Goal: Find contact information: Find contact information

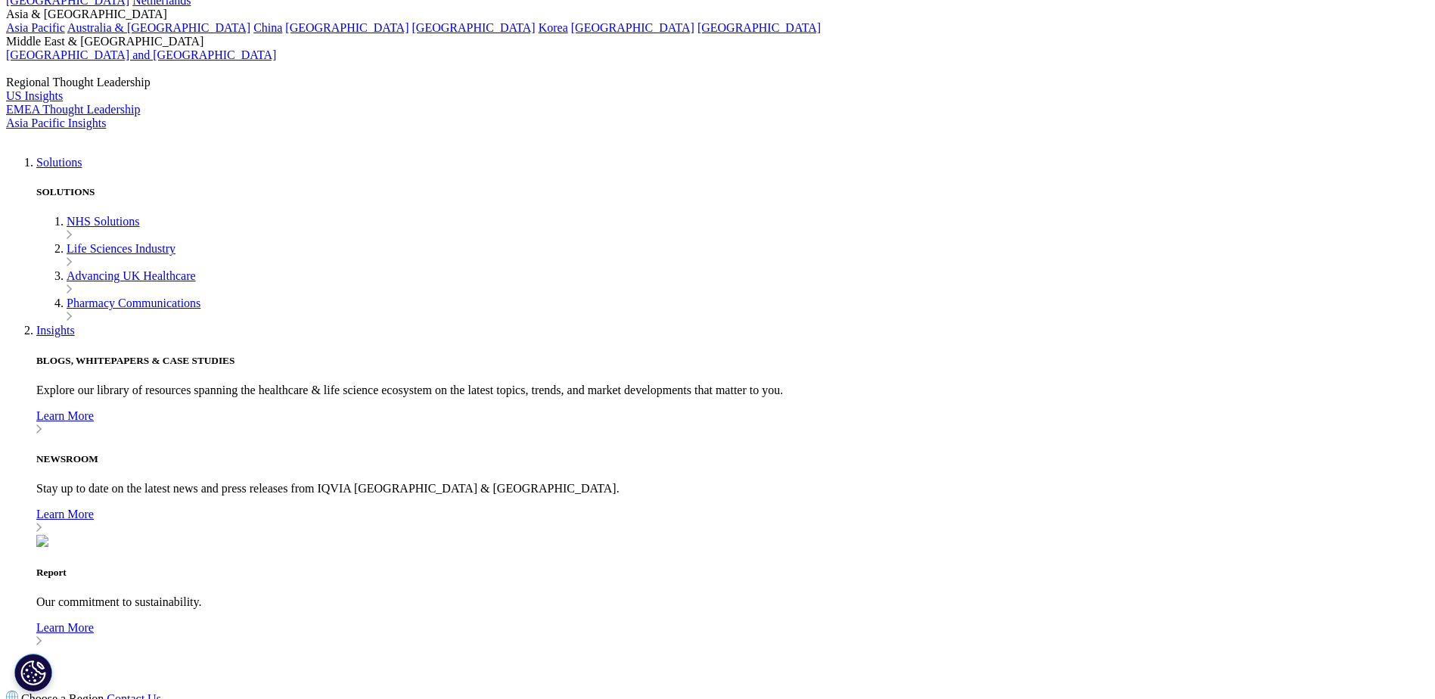
scroll to position [151, 0]
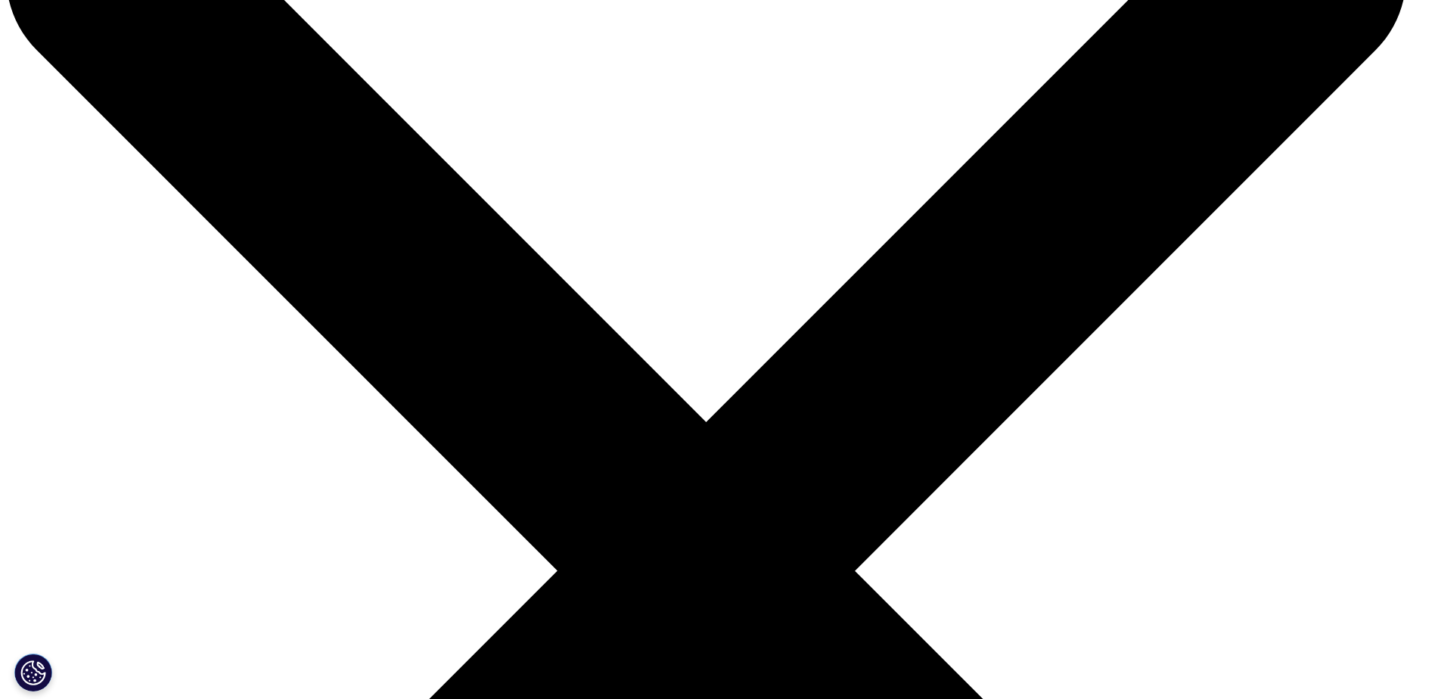
scroll to position [0, 0]
drag, startPoint x: 921, startPoint y: 126, endPoint x: 745, endPoint y: 220, distance: 199.6
drag, startPoint x: 745, startPoint y: 220, endPoint x: 660, endPoint y: 222, distance: 85.5
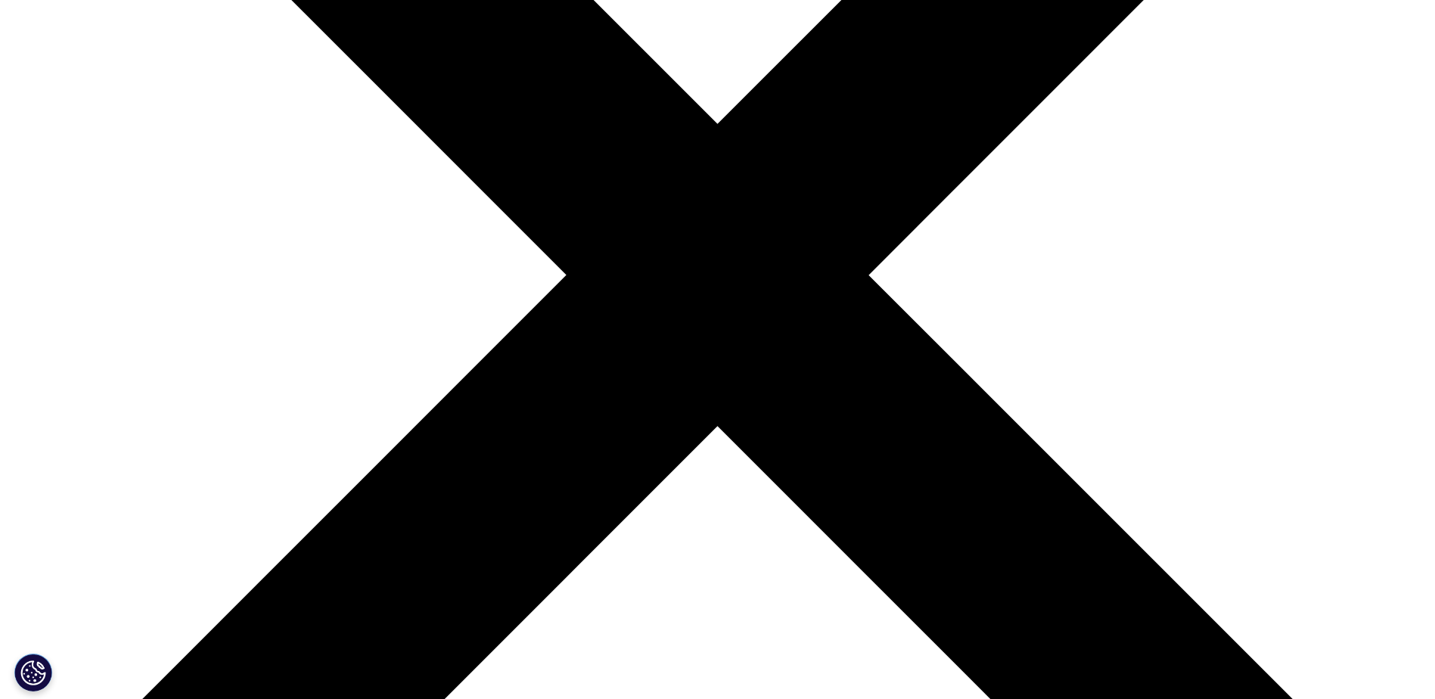
scroll to position [303, 0]
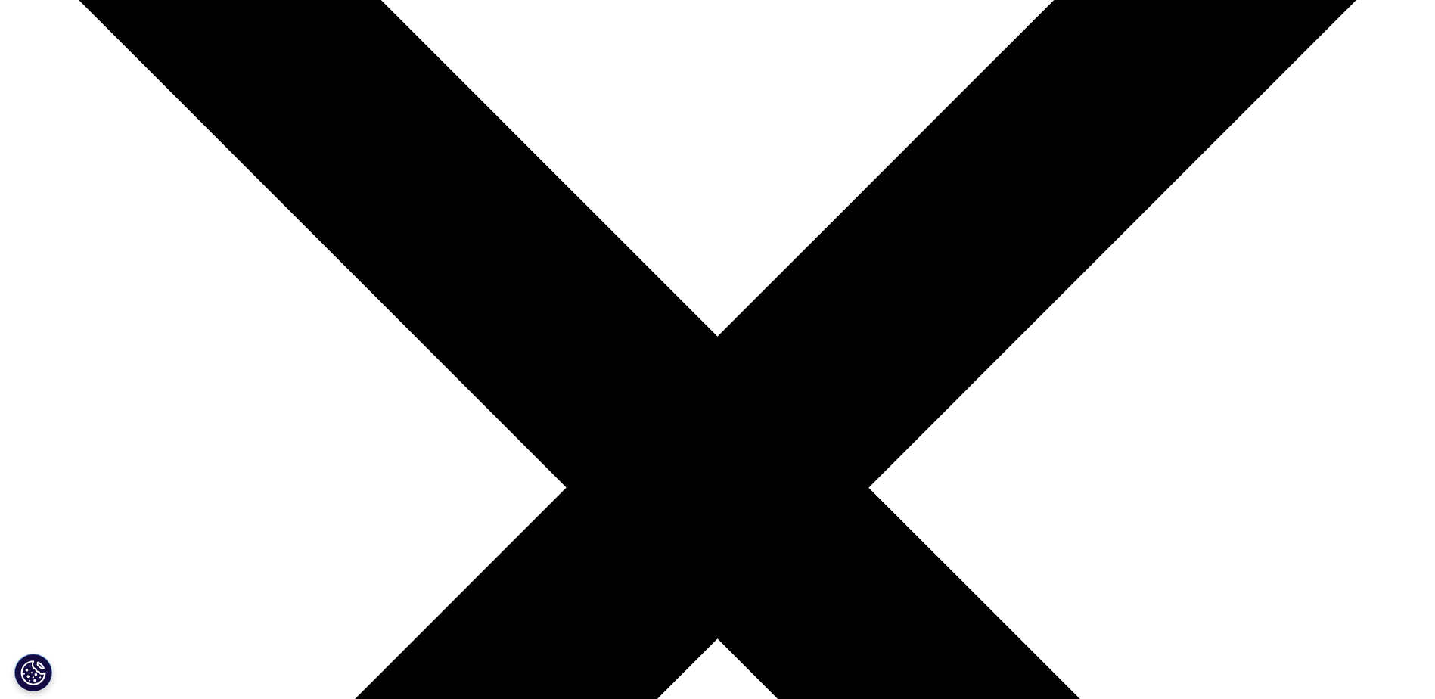
scroll to position [76, 0]
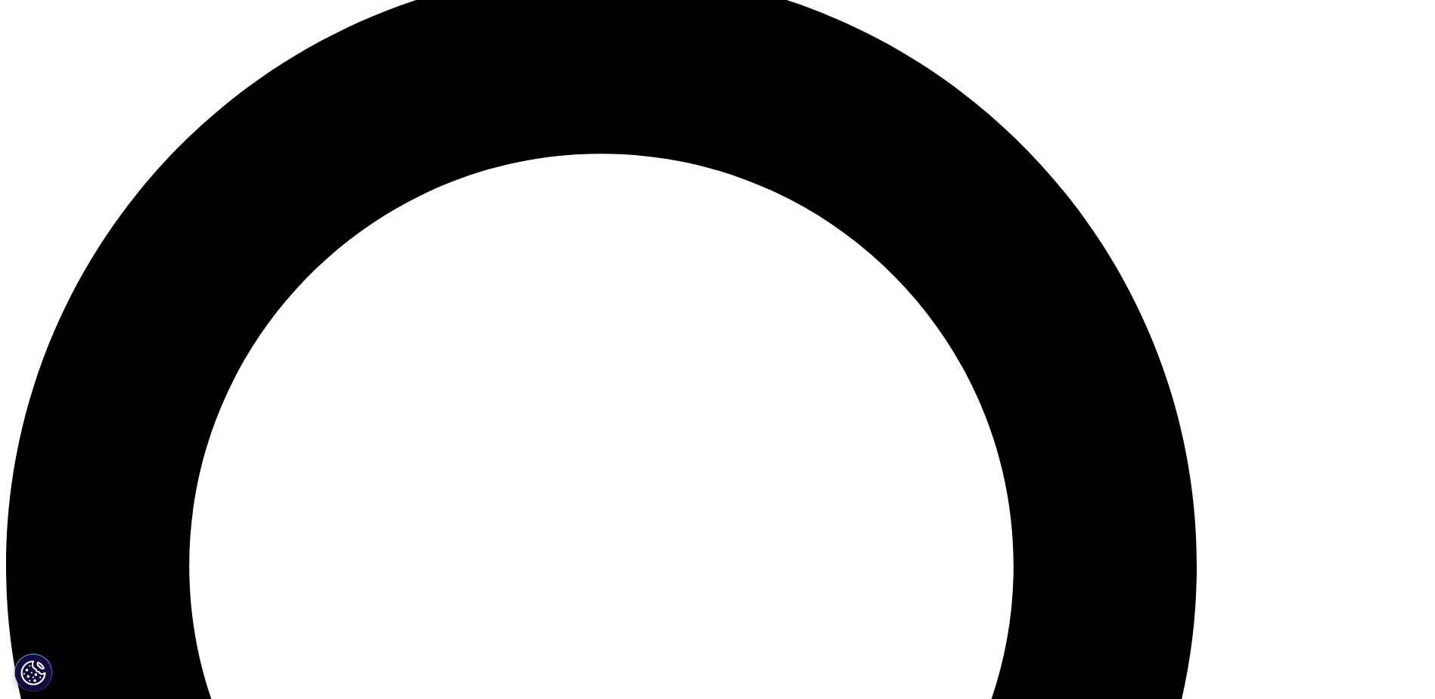
scroll to position [1707, 0]
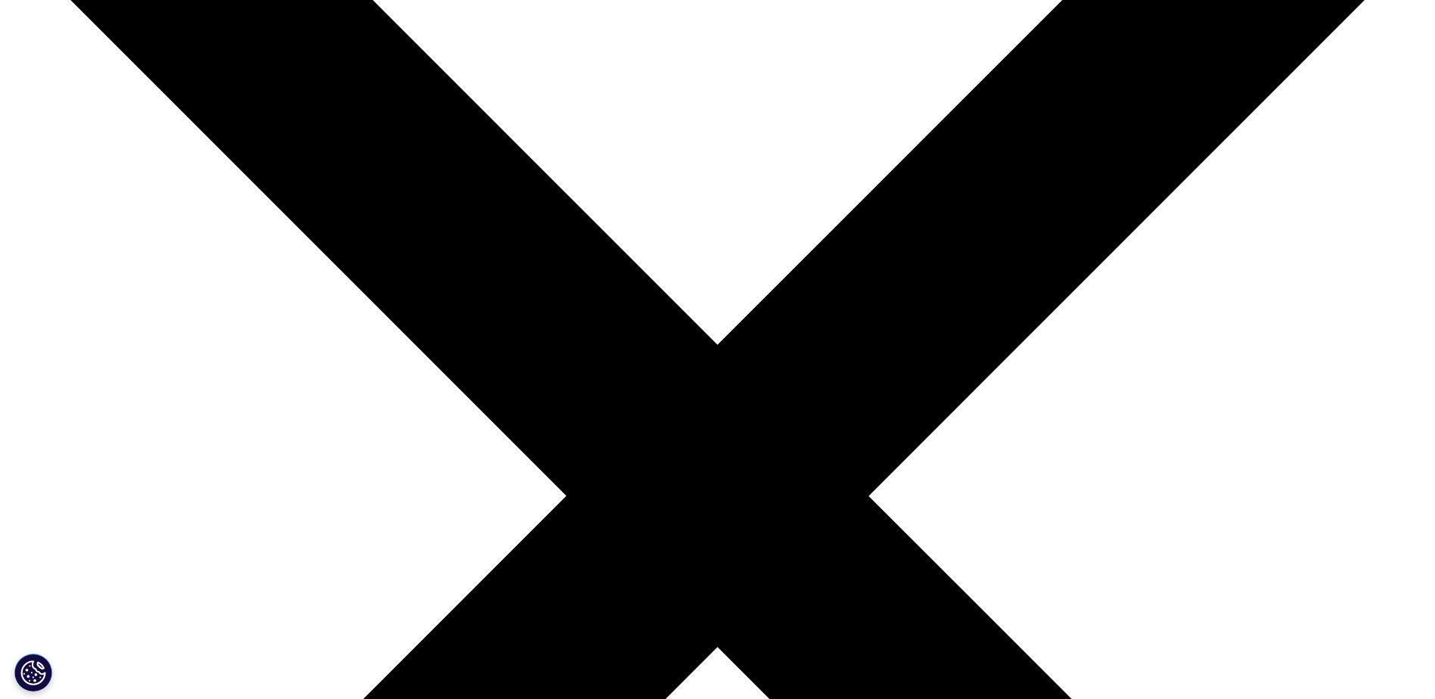
scroll to position [21, 0]
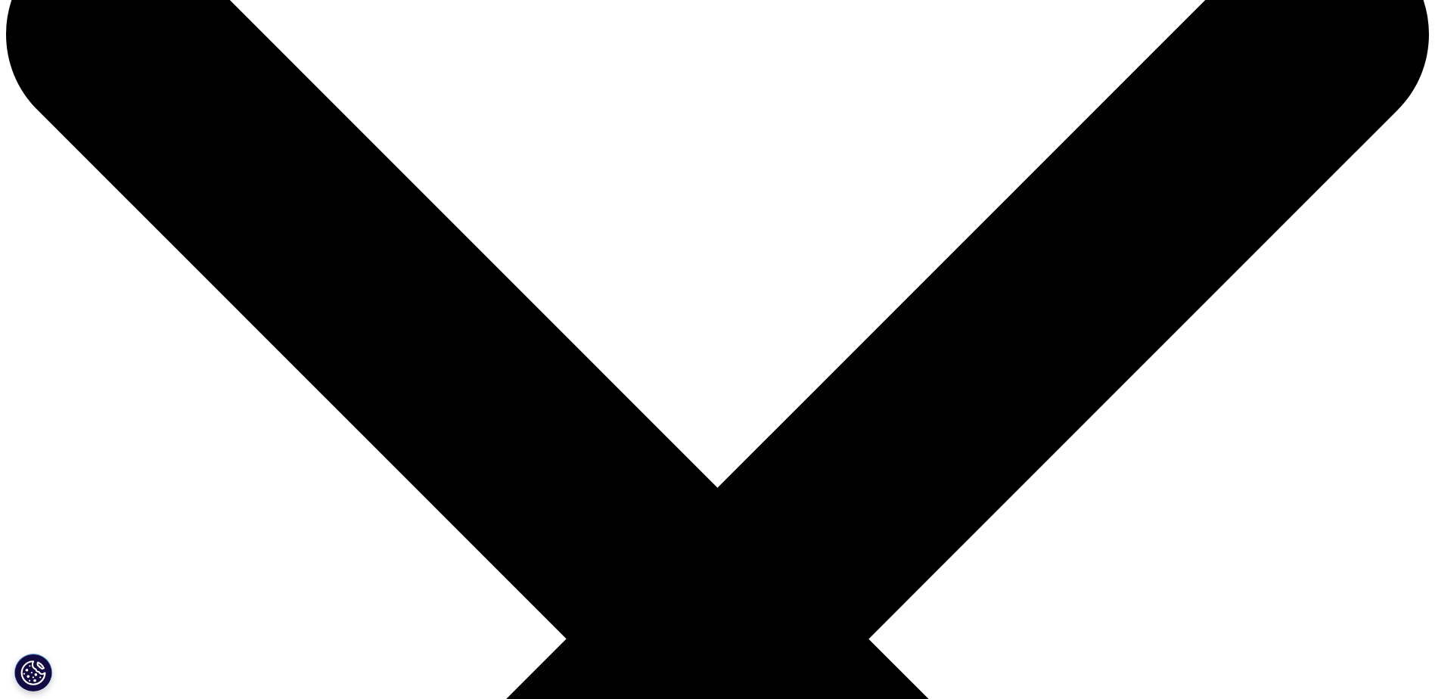
scroll to position [303, 0]
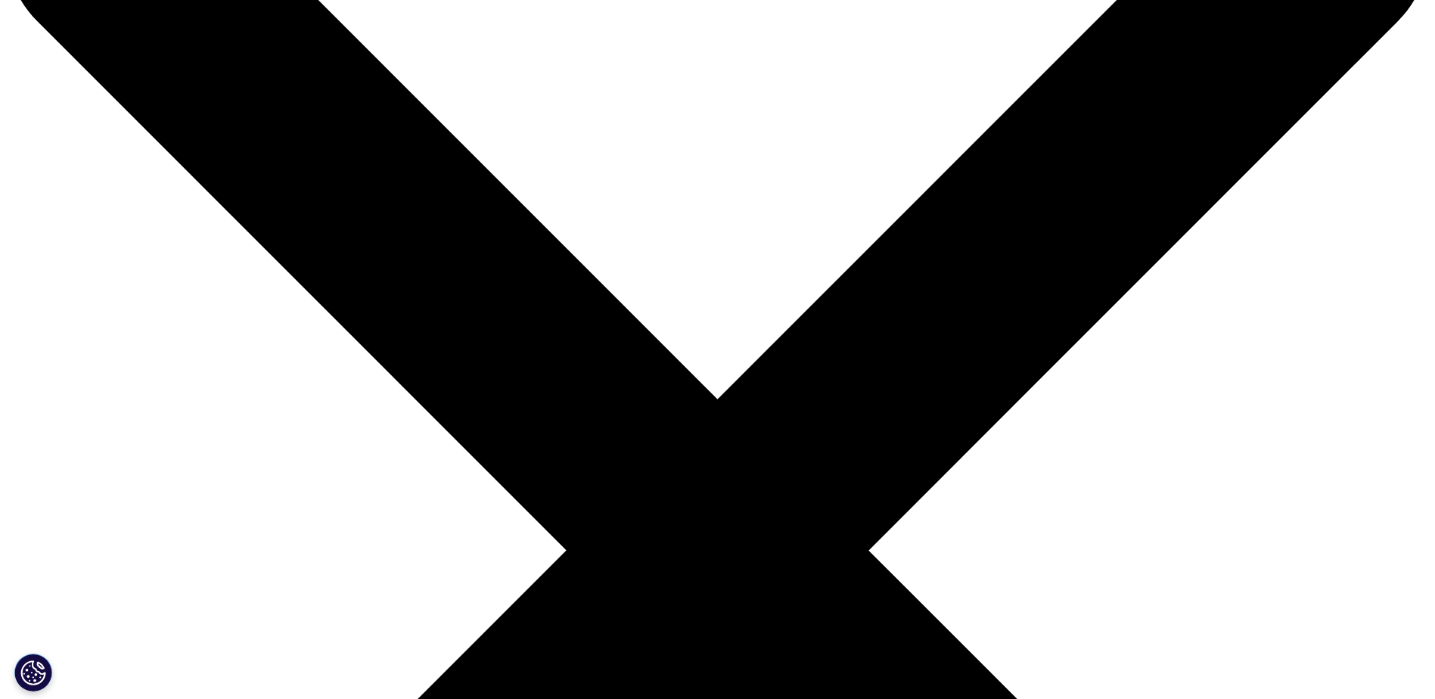
scroll to position [227, 0]
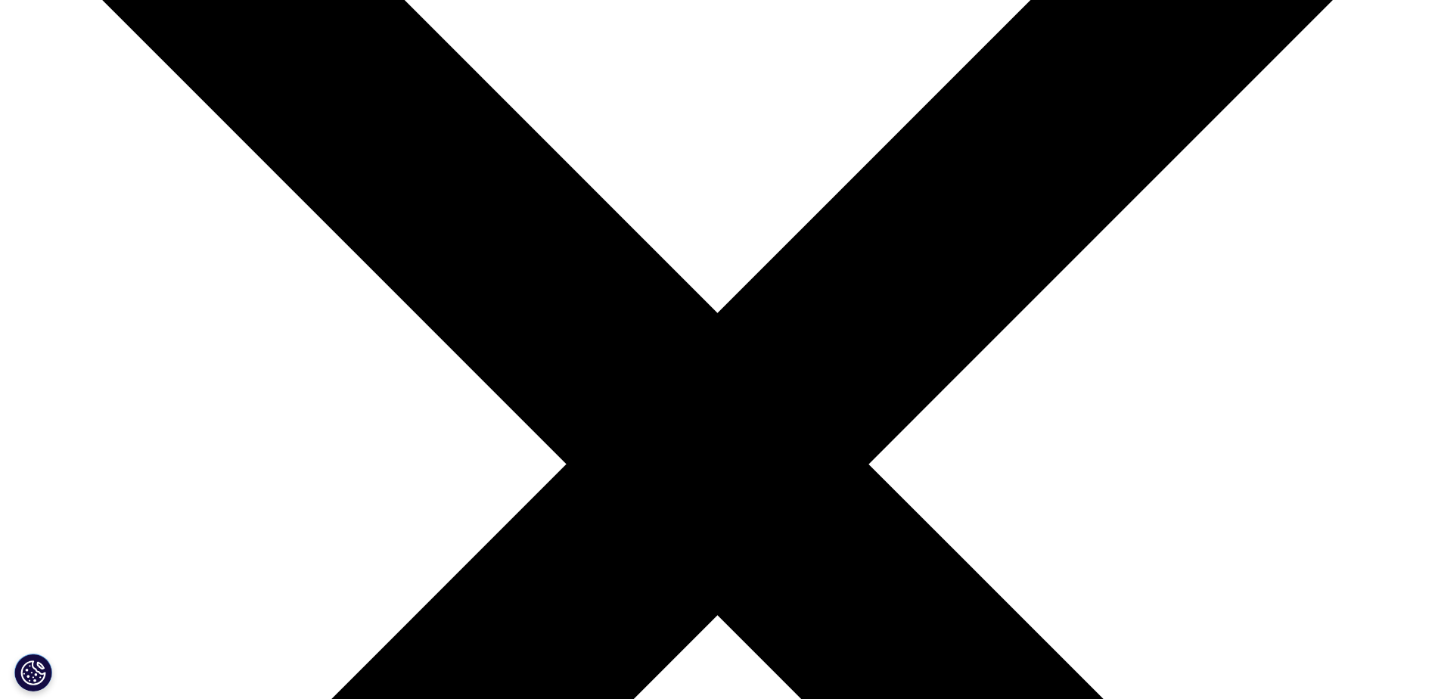
scroll to position [303, 0]
